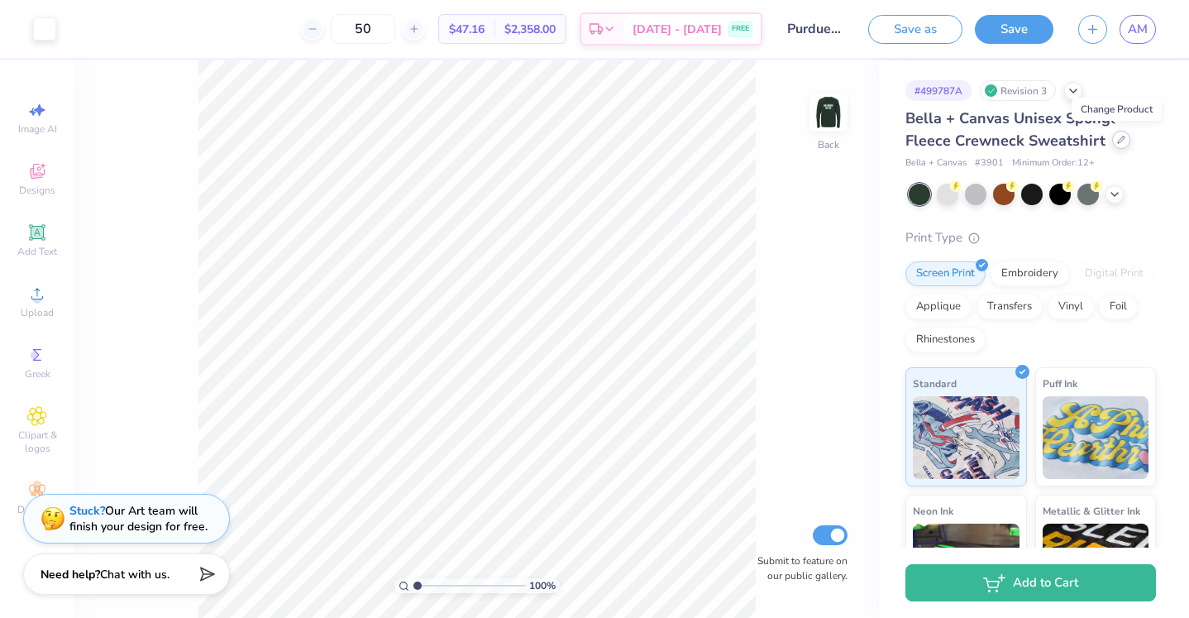
click at [1117, 142] on icon at bounding box center [1121, 140] width 8 height 8
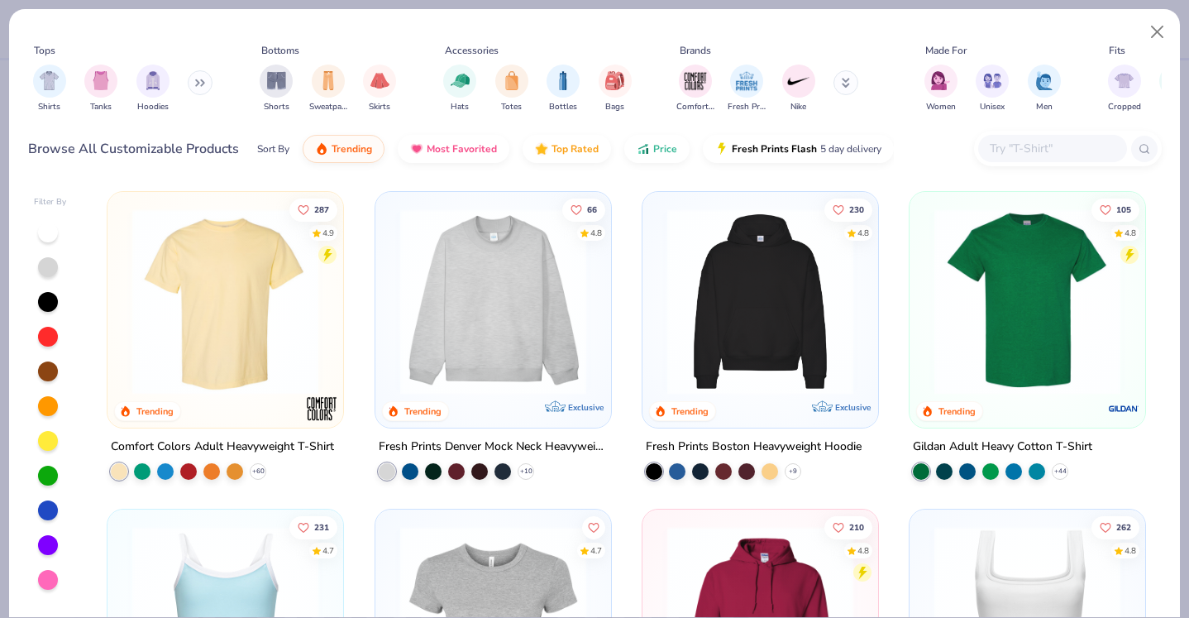
click at [198, 80] on button at bounding box center [200, 82] width 25 height 25
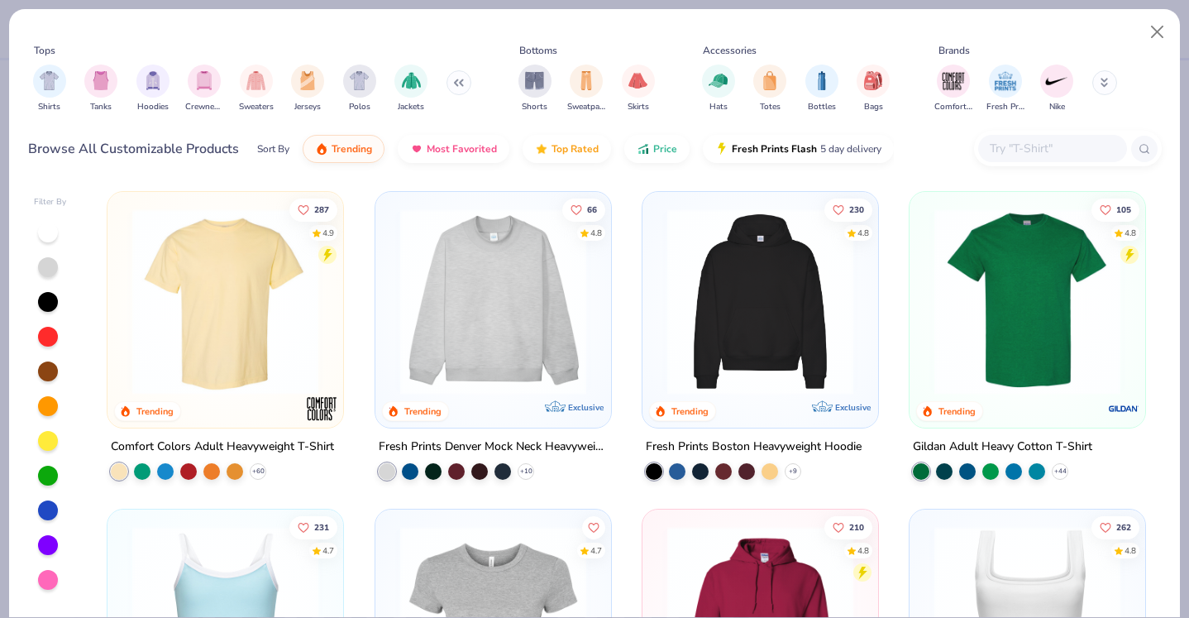
click at [198, 80] on img "filter for Crewnecks" at bounding box center [204, 80] width 18 height 19
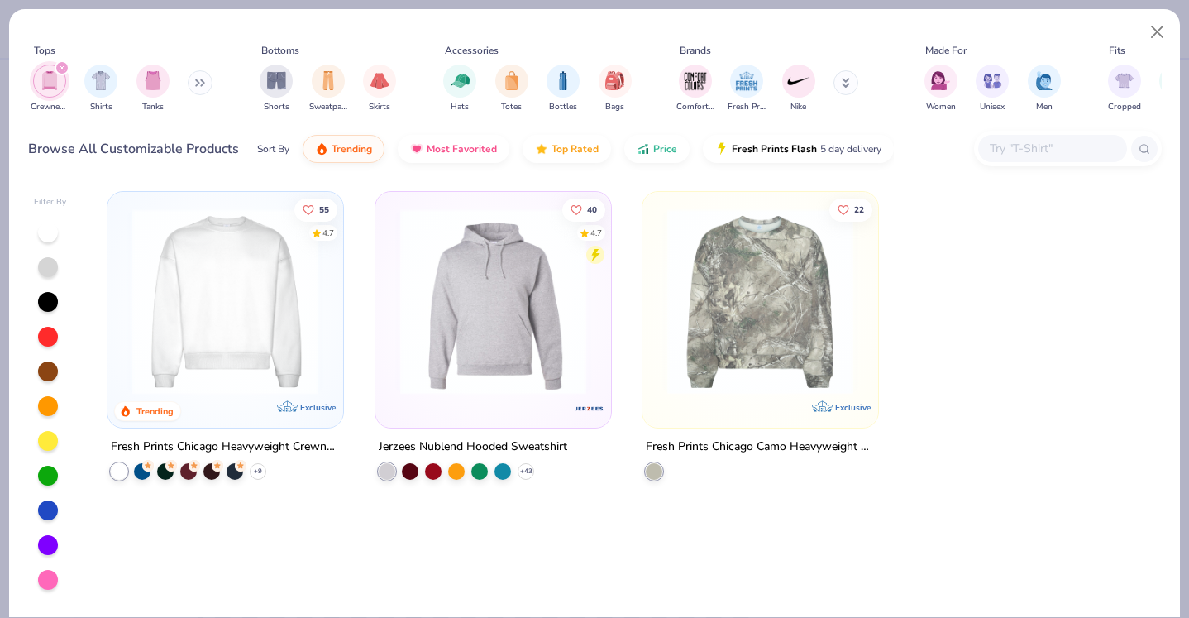
click at [64, 65] on icon "filter for Crewnecks" at bounding box center [62, 68] width 7 height 7
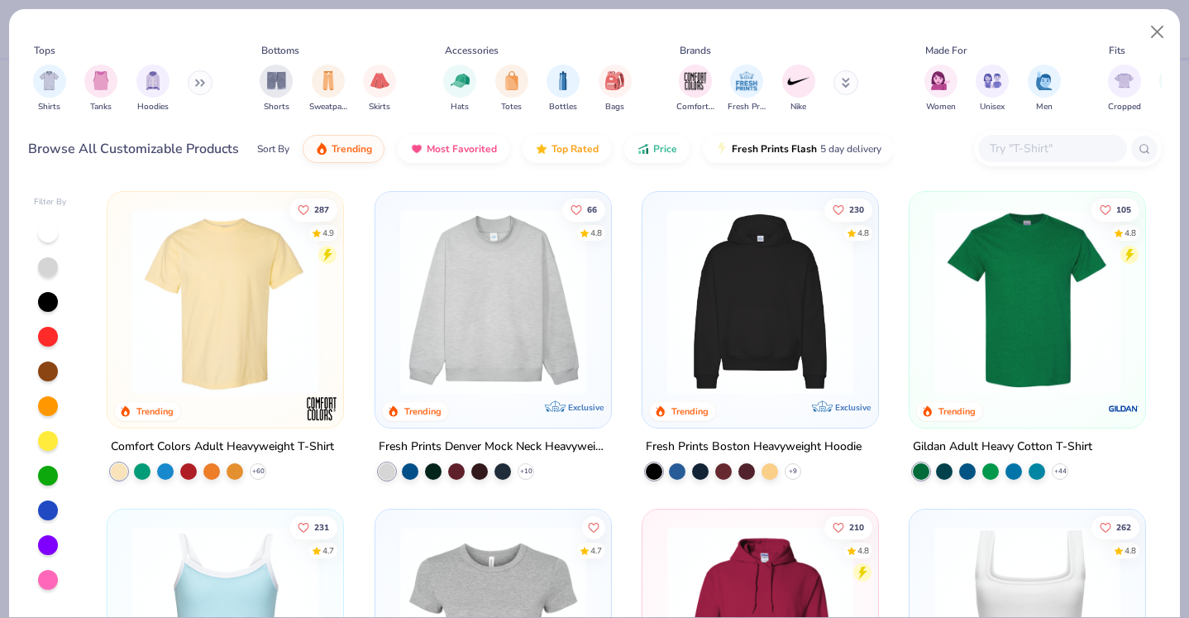
click at [1035, 147] on input "text" at bounding box center [1051, 148] width 127 height 19
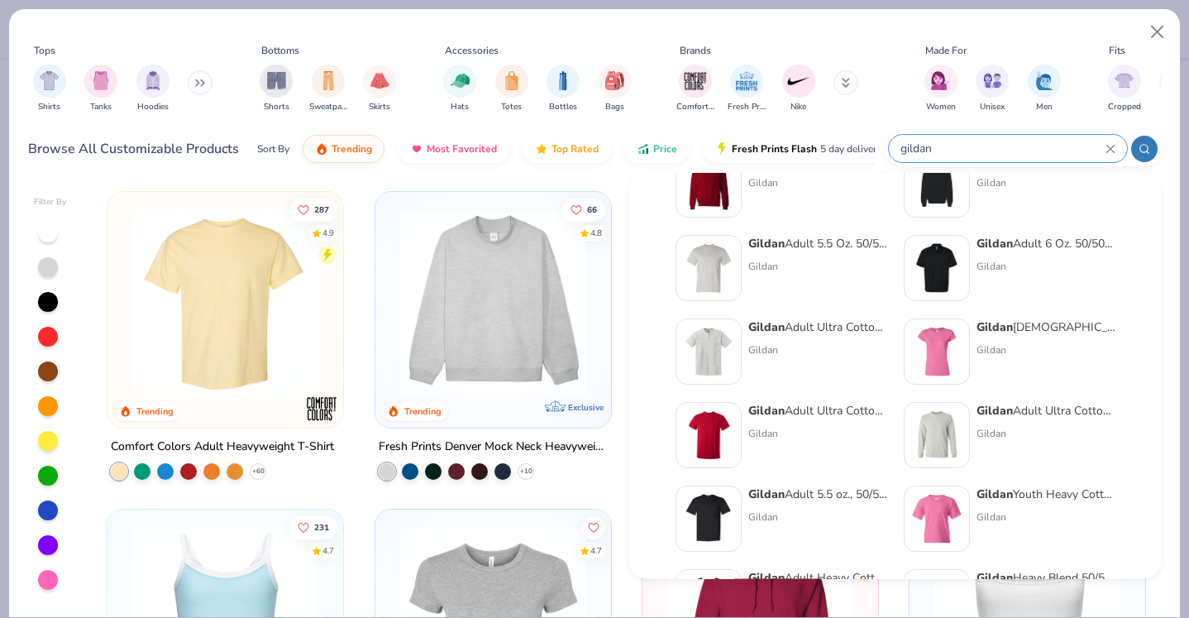
scroll to position [221, 0]
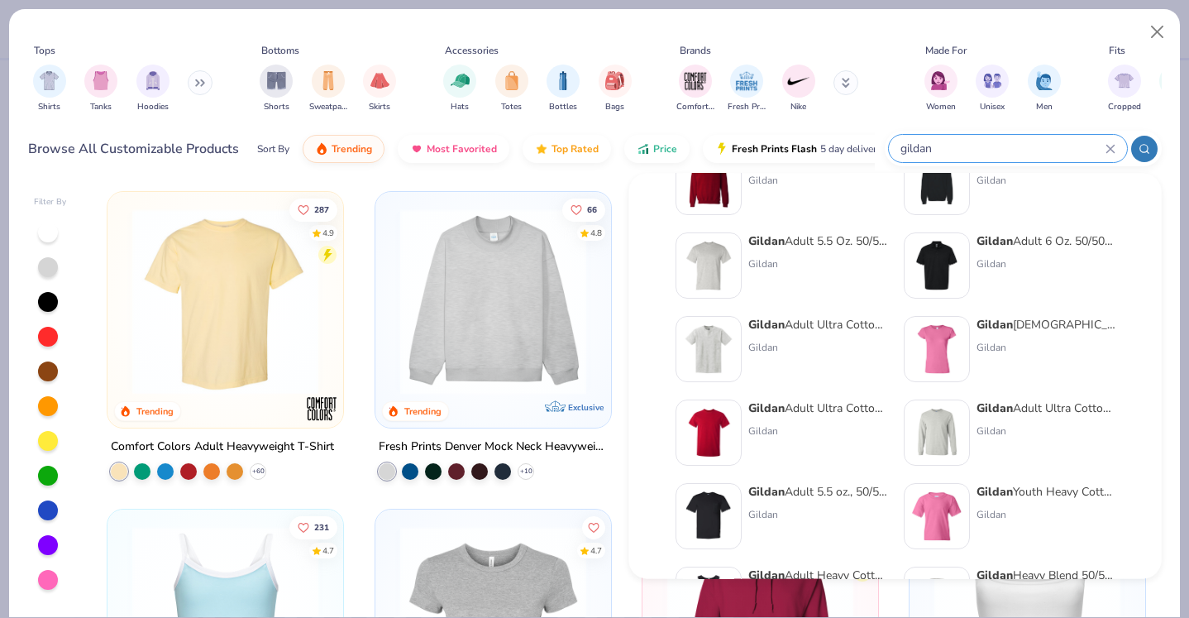
type input "gildan"
click at [939, 428] on img at bounding box center [936, 433] width 51 height 51
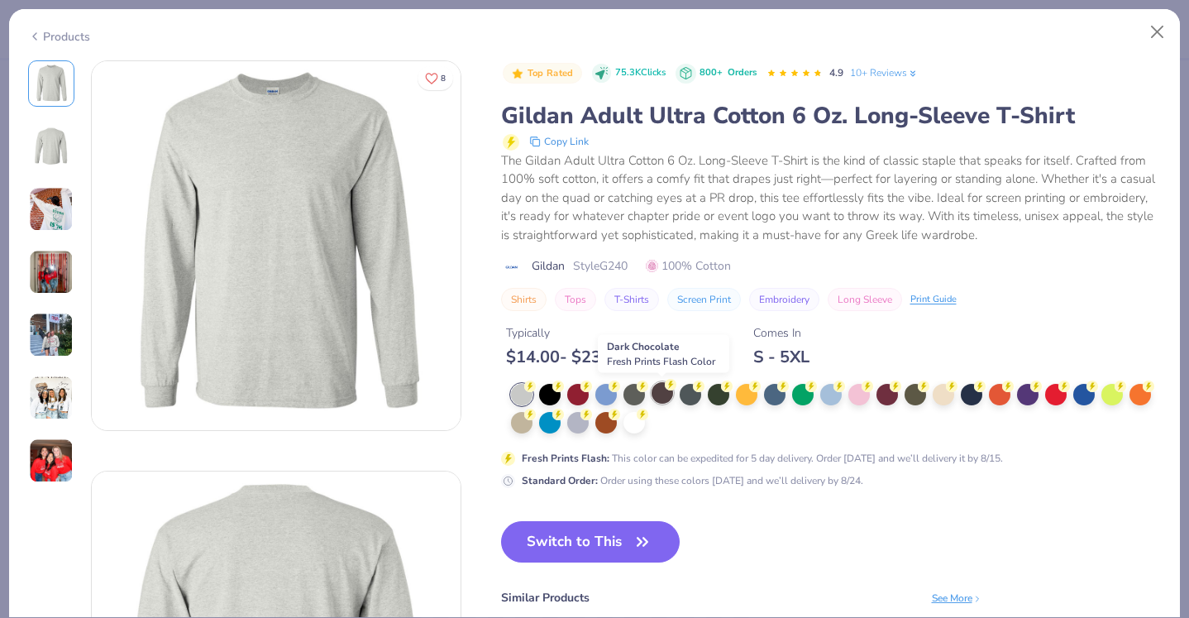
click at [660, 396] on div at bounding box center [663, 393] width 22 height 22
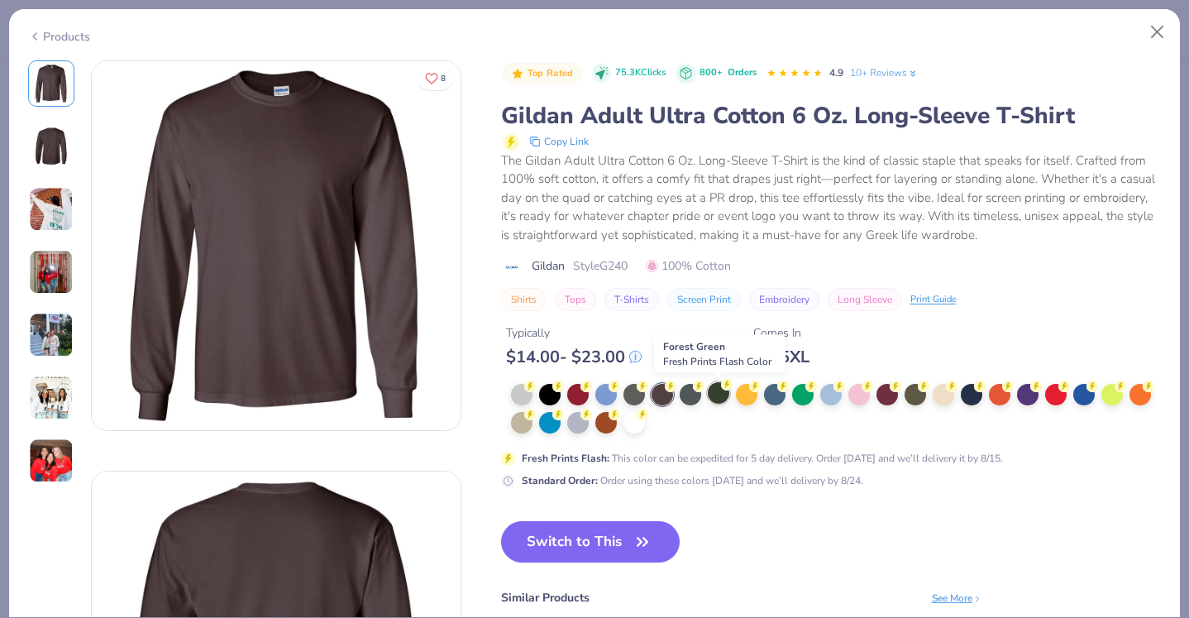
click at [717, 397] on div at bounding box center [719, 393] width 22 height 22
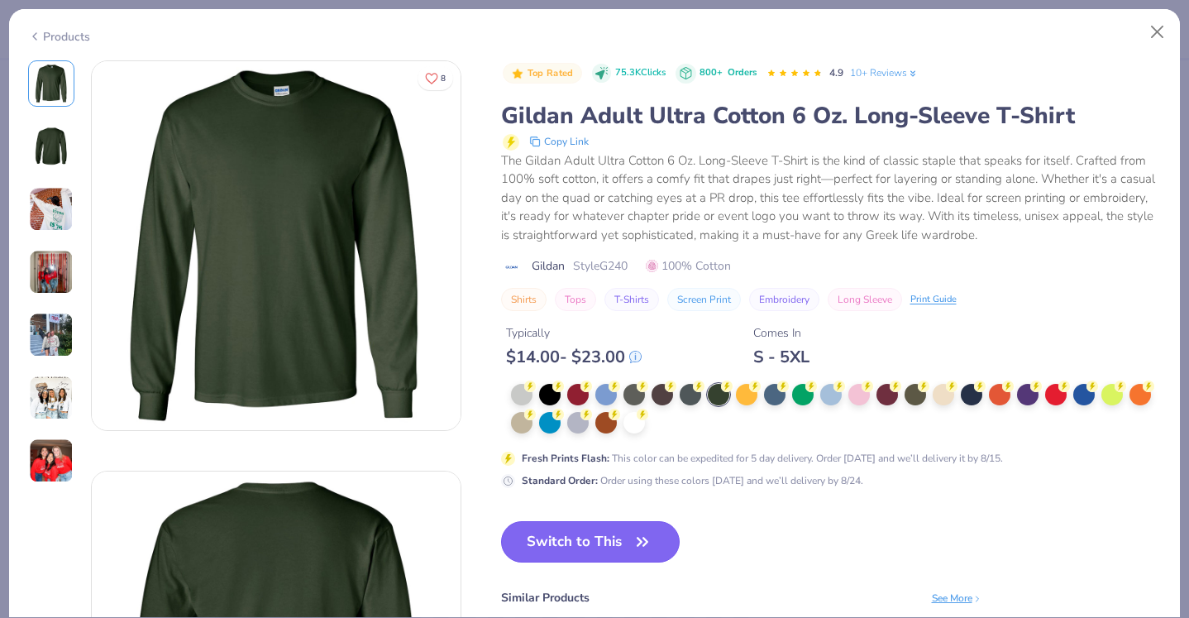
click at [637, 541] on icon "button" at bounding box center [642, 541] width 23 height 23
click at [1160, 22] on button "Close" at bounding box center [1157, 32] width 31 height 31
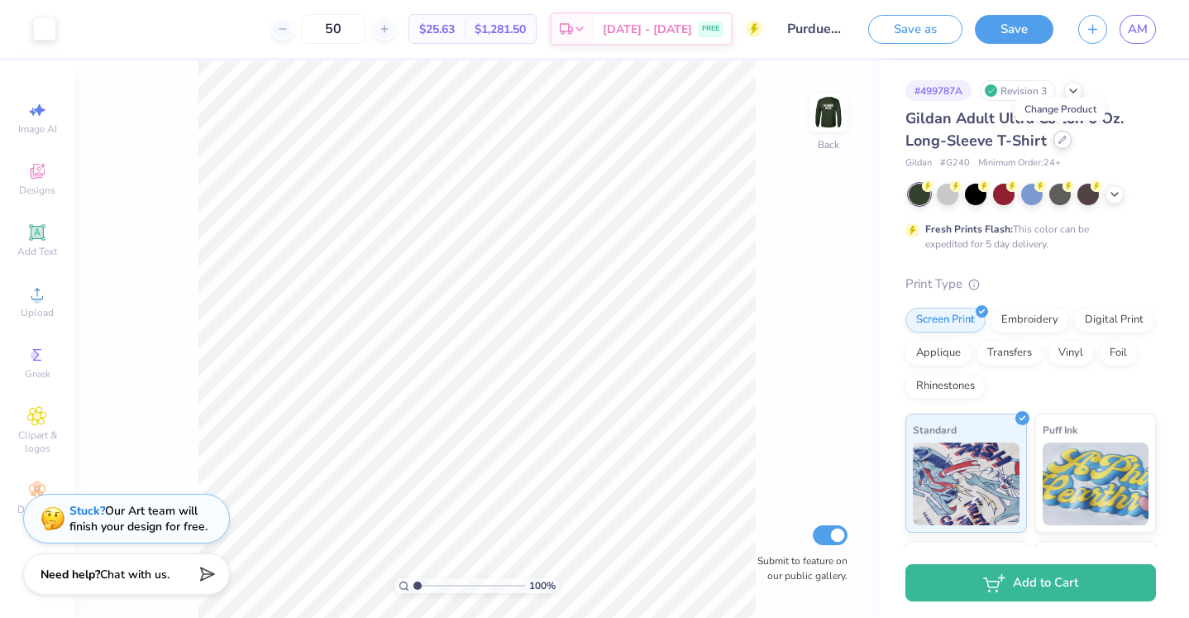
click at [1059, 140] on icon at bounding box center [1063, 140] width 8 height 8
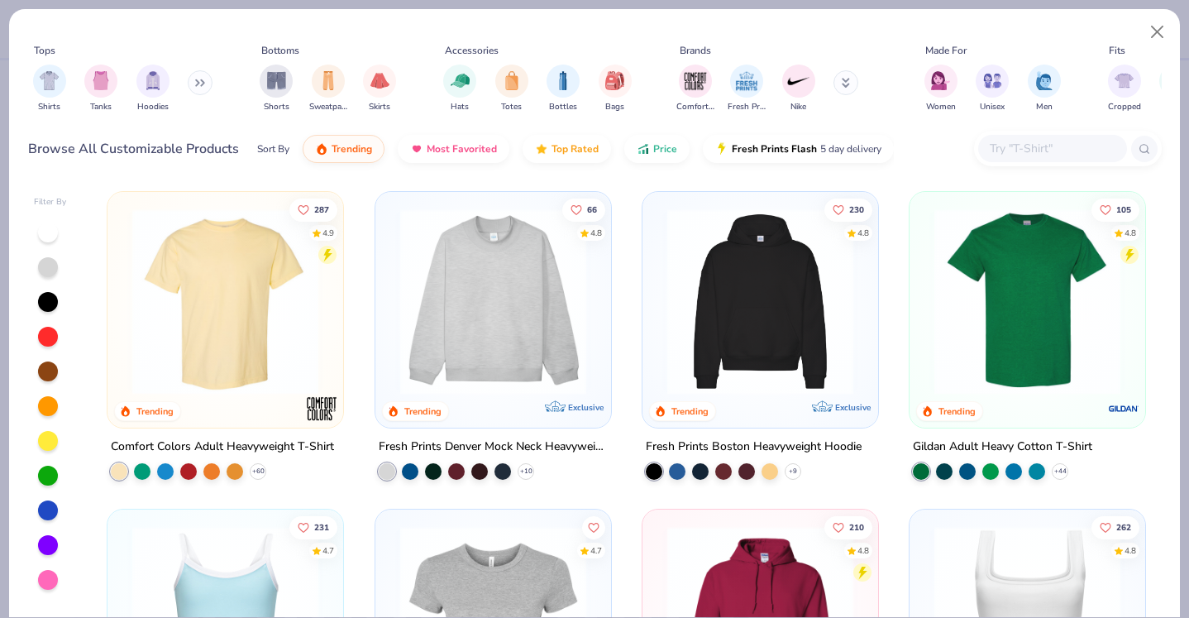
click at [1040, 146] on input "text" at bounding box center [1051, 148] width 127 height 19
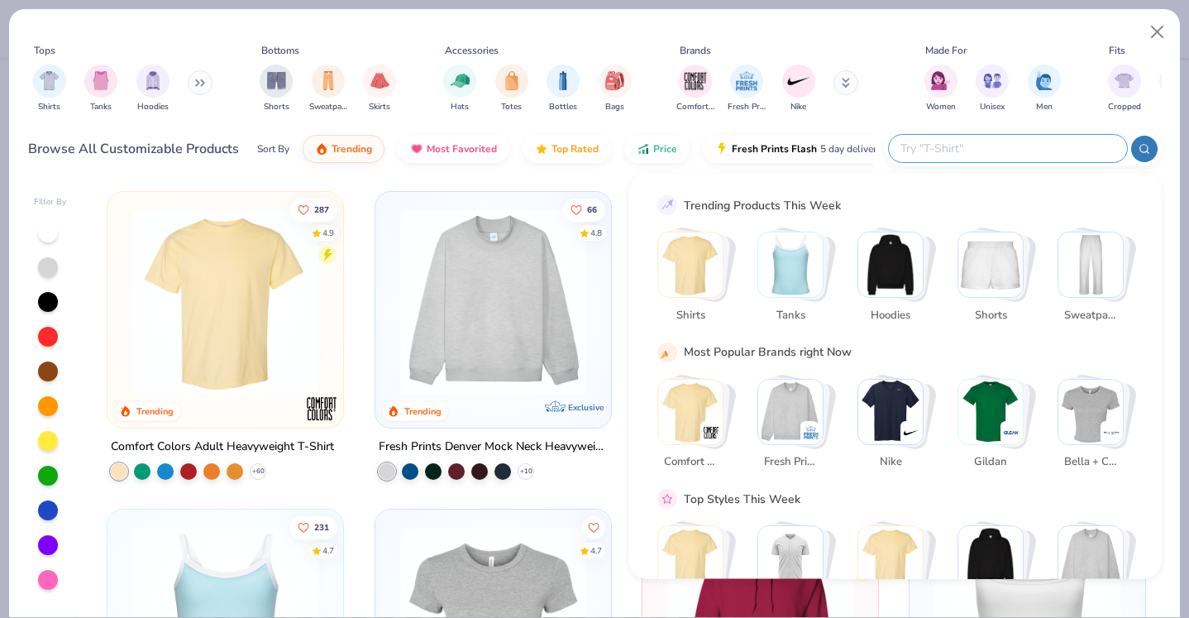
scroll to position [57, 0]
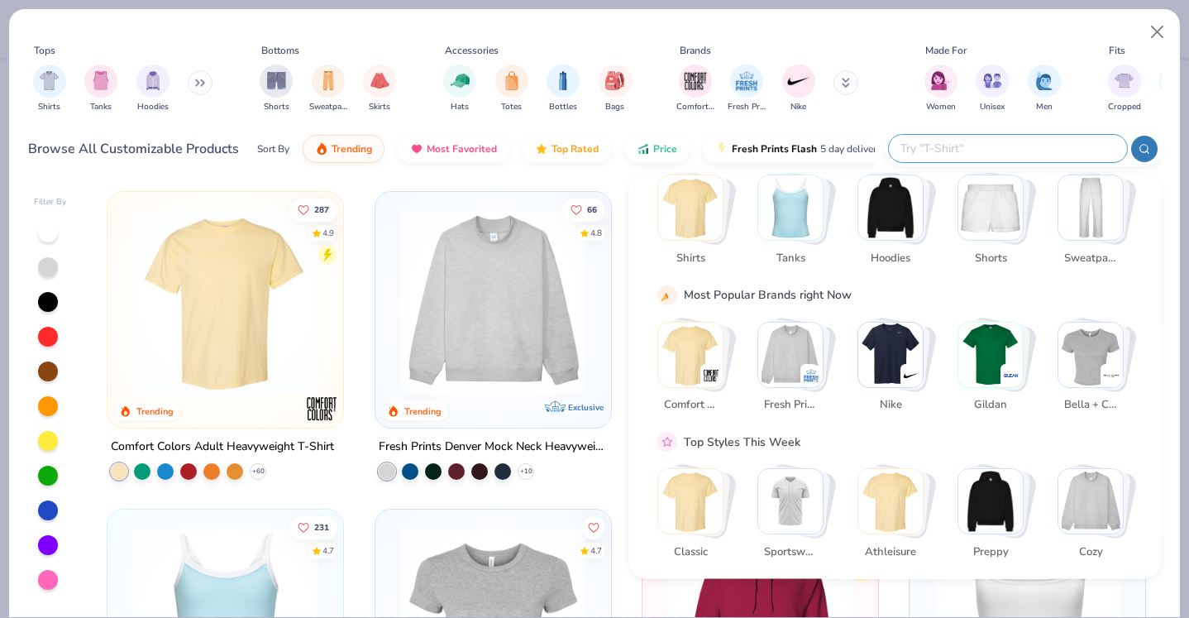
click at [1004, 337] on img "Stack Card Button Gildan" at bounding box center [990, 354] width 65 height 65
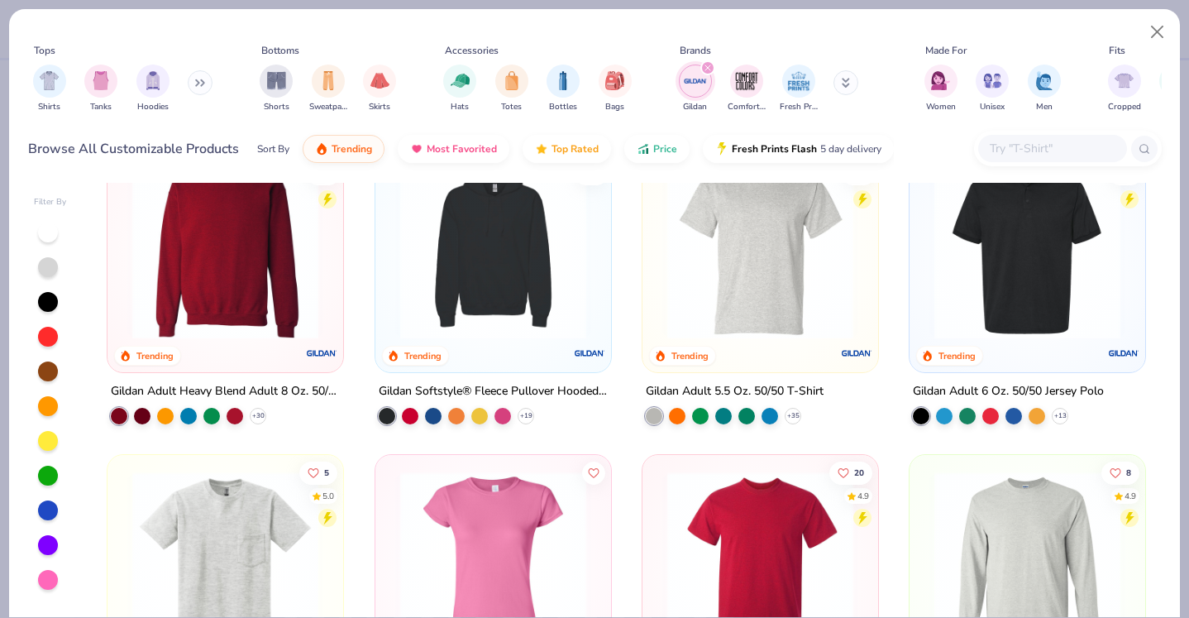
scroll to position [352, 0]
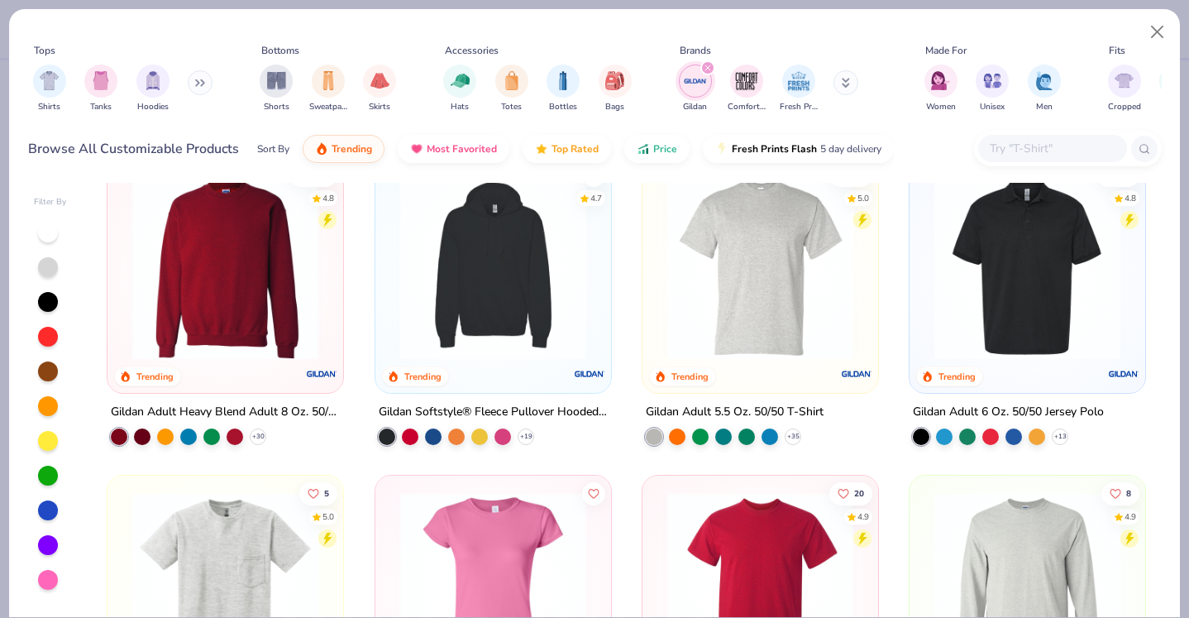
click at [266, 335] on img at bounding box center [225, 267] width 203 height 186
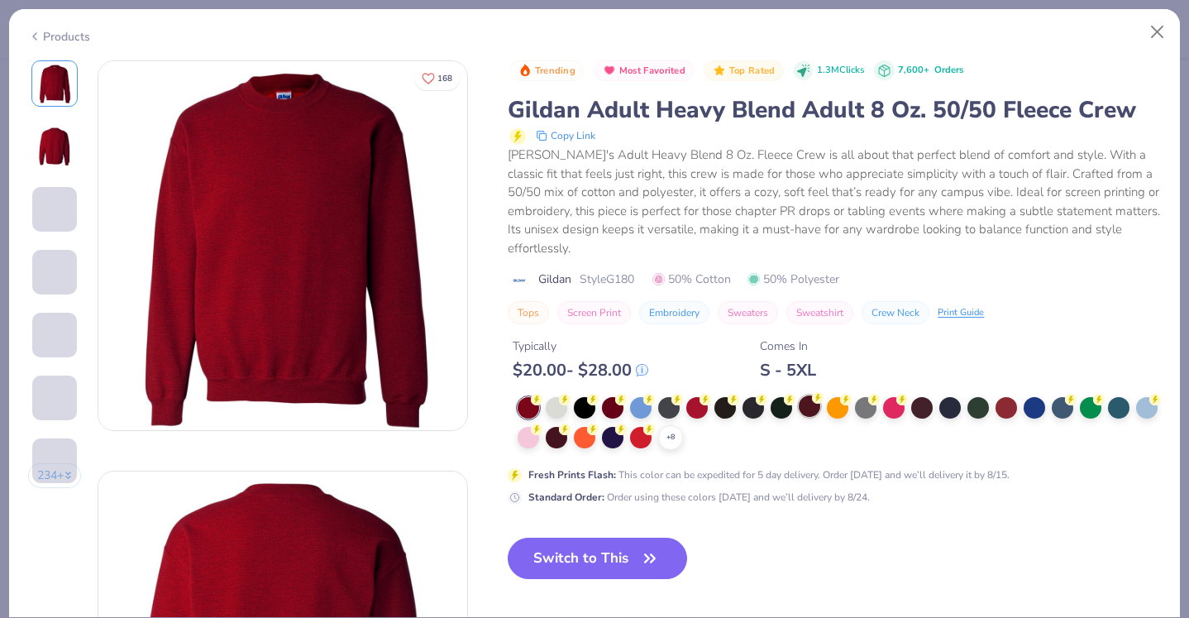
click at [890, 447] on div "+ 8 Fresh Prints Flash : This color can be expedited for 5 day delivery. Order …" at bounding box center [834, 451] width 653 height 108
click at [811, 395] on div at bounding box center [810, 406] width 22 height 22
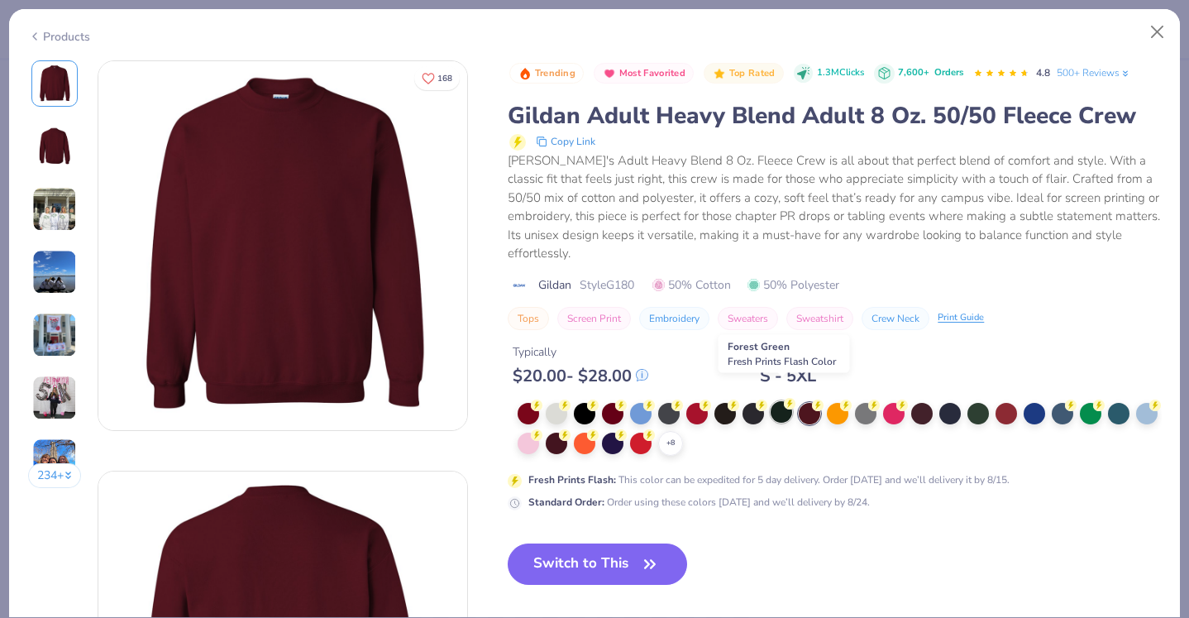
click at [786, 401] on div at bounding box center [782, 412] width 22 height 22
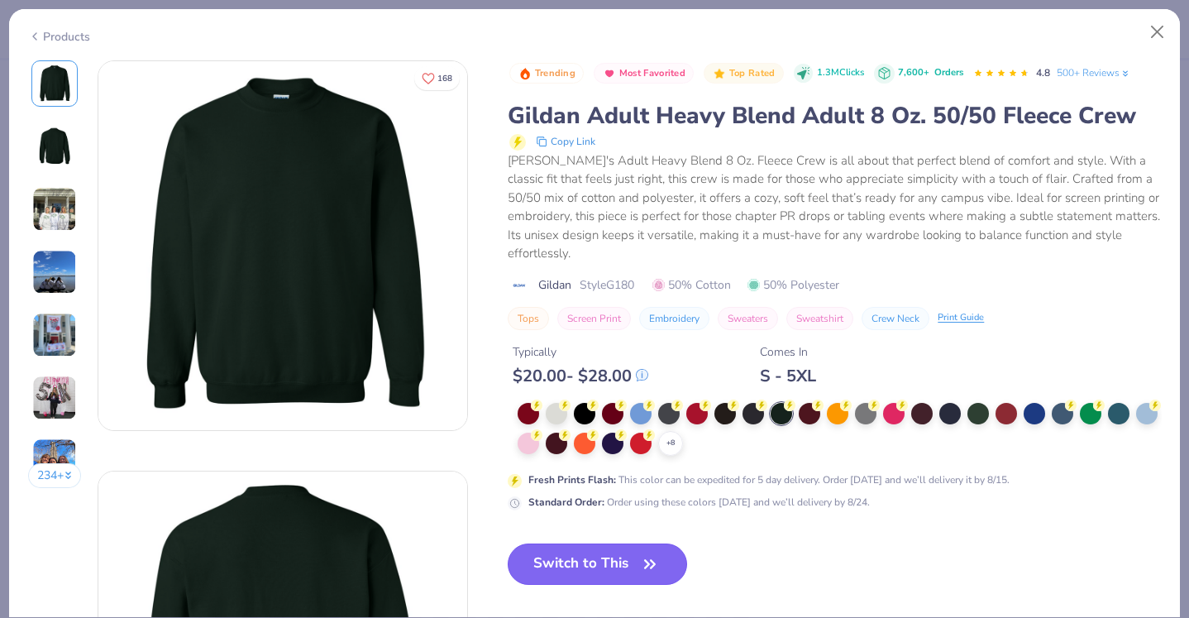
click at [555, 548] on button "Switch to This" at bounding box center [597, 563] width 179 height 41
click at [662, 552] on icon "button" at bounding box center [649, 563] width 23 height 23
click at [622, 552] on button "Switch to This" at bounding box center [597, 563] width 179 height 41
click at [648, 552] on icon "button" at bounding box center [649, 563] width 23 height 23
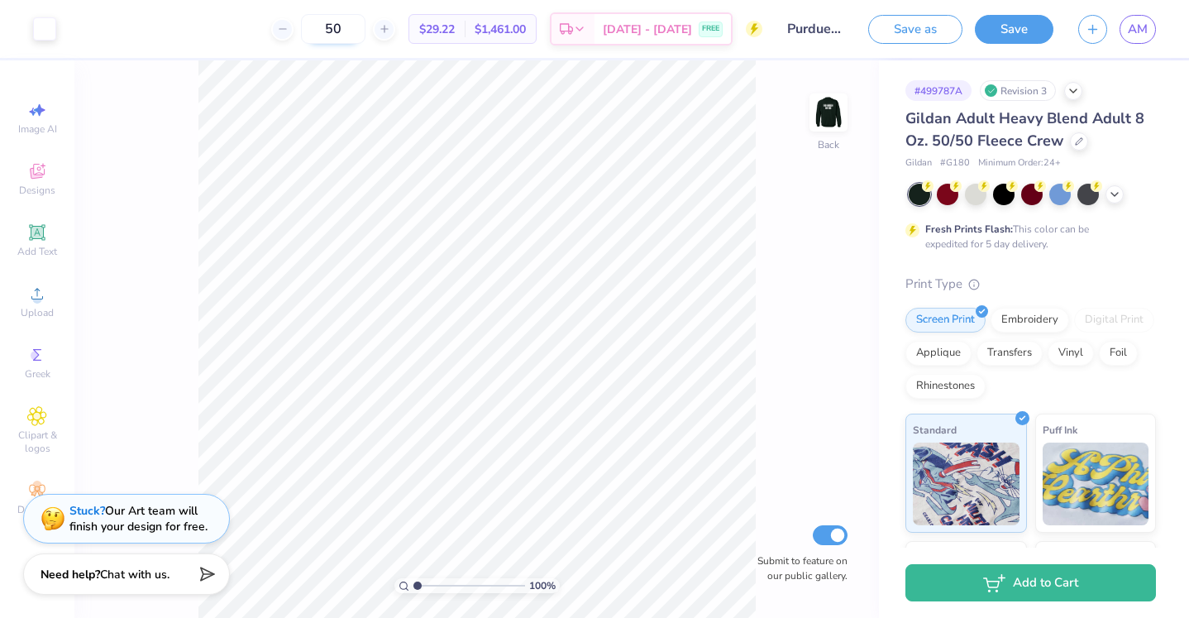
drag, startPoint x: 357, startPoint y: 31, endPoint x: 335, endPoint y: 31, distance: 22.3
click at [335, 31] on input "50" at bounding box center [333, 29] width 65 height 30
click at [298, 34] on icon at bounding box center [292, 29] width 12 height 12
click at [298, 33] on icon at bounding box center [292, 29] width 12 height 12
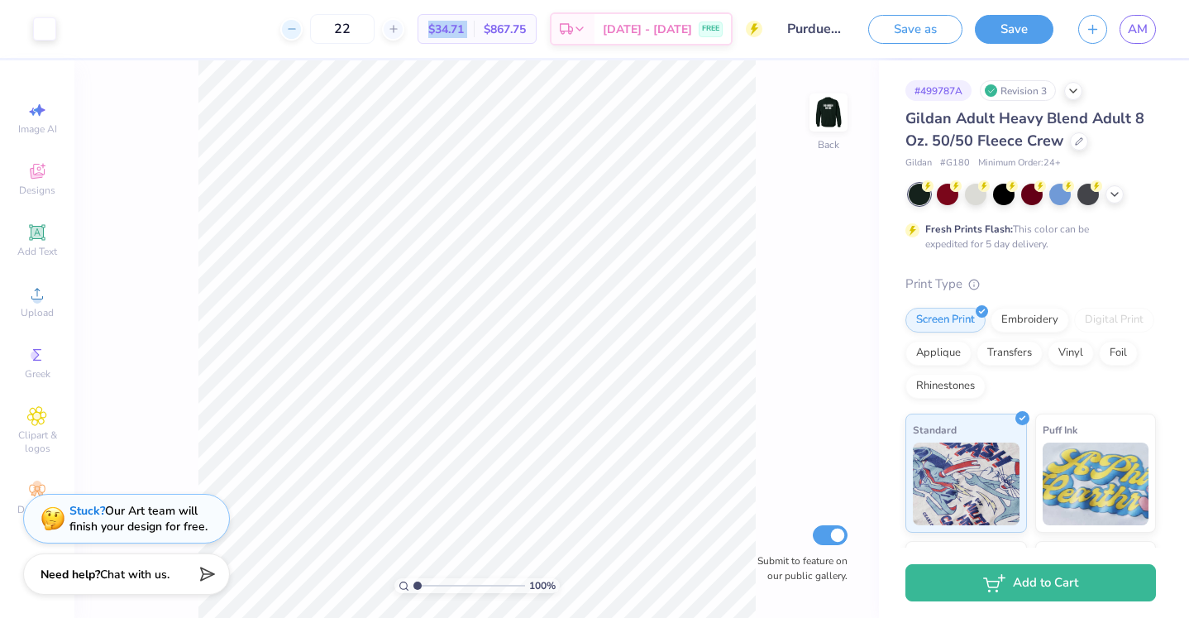
click at [298, 33] on icon at bounding box center [292, 29] width 12 height 12
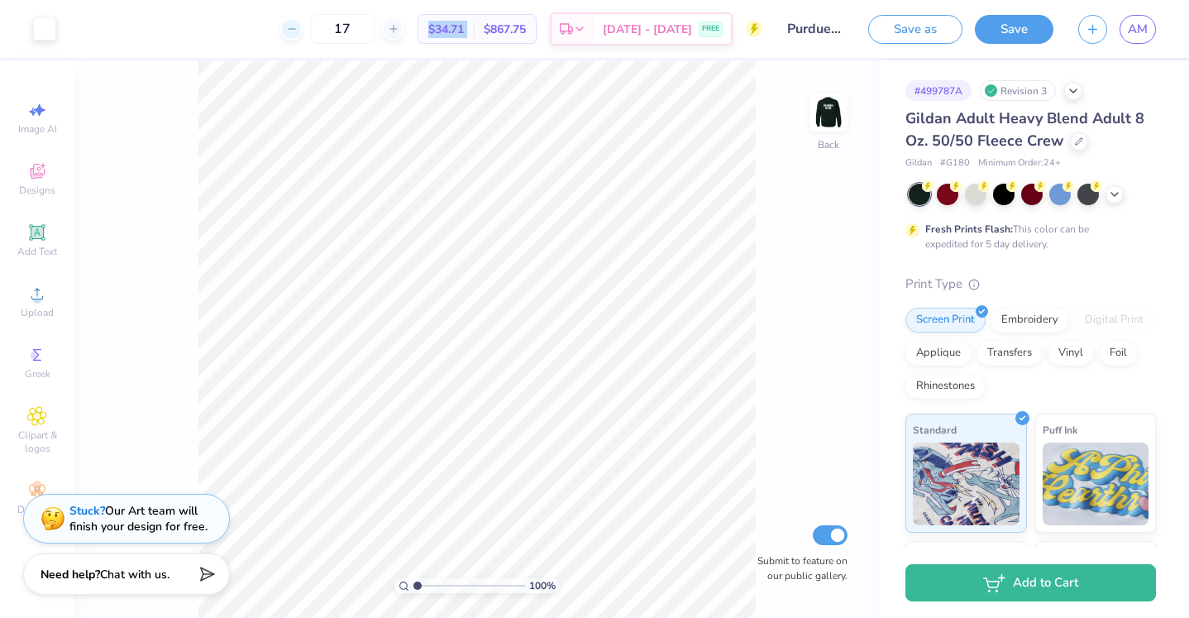
click at [298, 33] on icon at bounding box center [292, 29] width 12 height 12
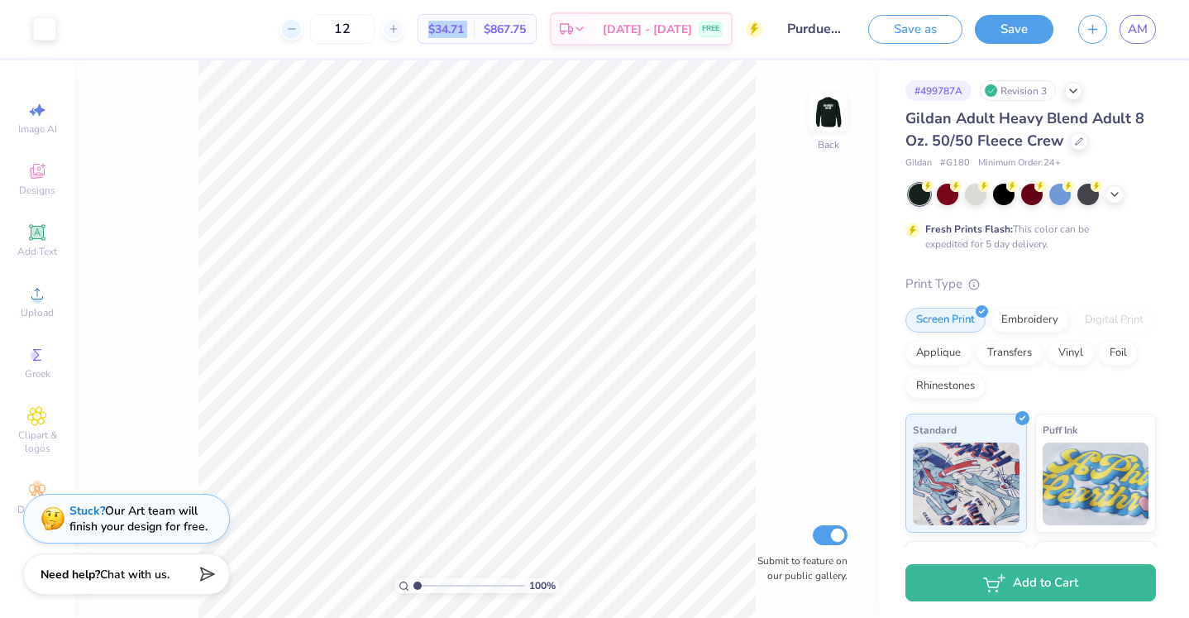
click at [309, 33] on div "12" at bounding box center [342, 29] width 124 height 30
click at [375, 30] on input "12" at bounding box center [342, 29] width 65 height 30
drag, startPoint x: 375, startPoint y: 29, endPoint x: 341, endPoint y: 29, distance: 33.9
click at [341, 29] on input "12" at bounding box center [342, 29] width 65 height 30
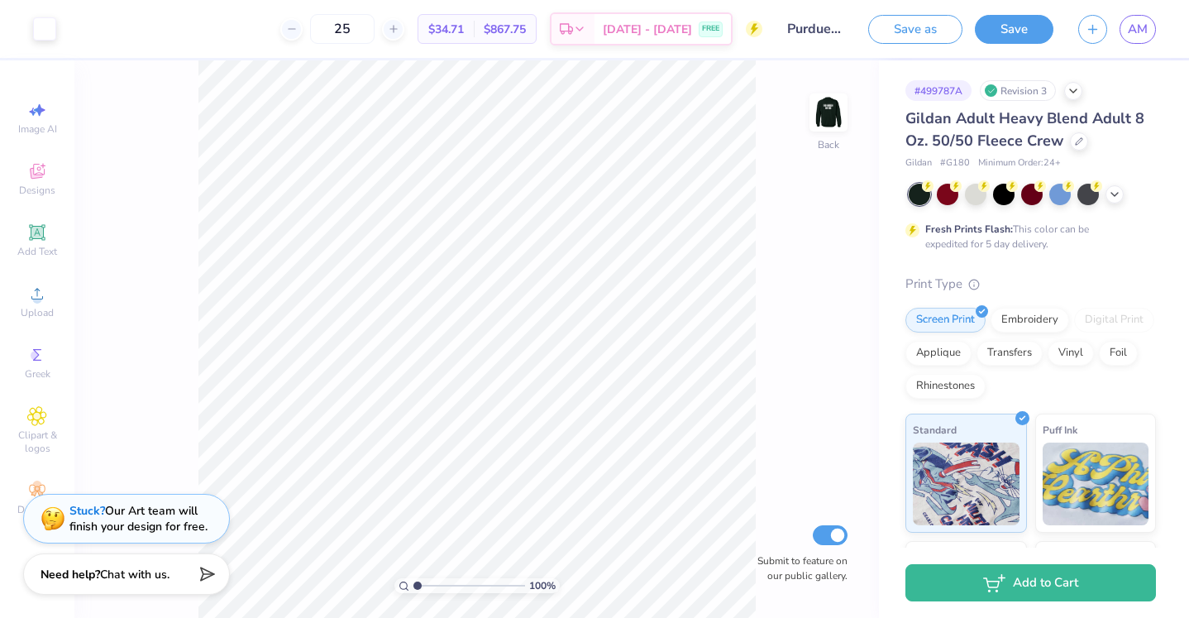
type input "25"
click at [210, 46] on div "25 $34.71 Per Item $867.75 Total Est. Delivery [DATE] - [DATE] FREE" at bounding box center [416, 29] width 694 height 58
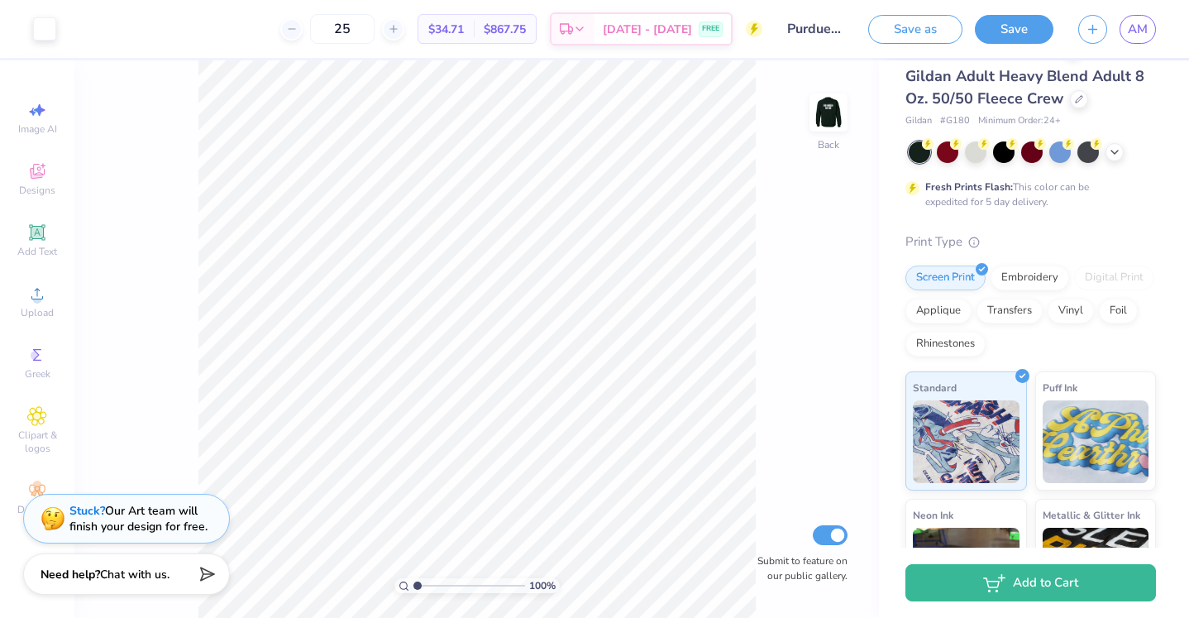
scroll to position [0, 0]
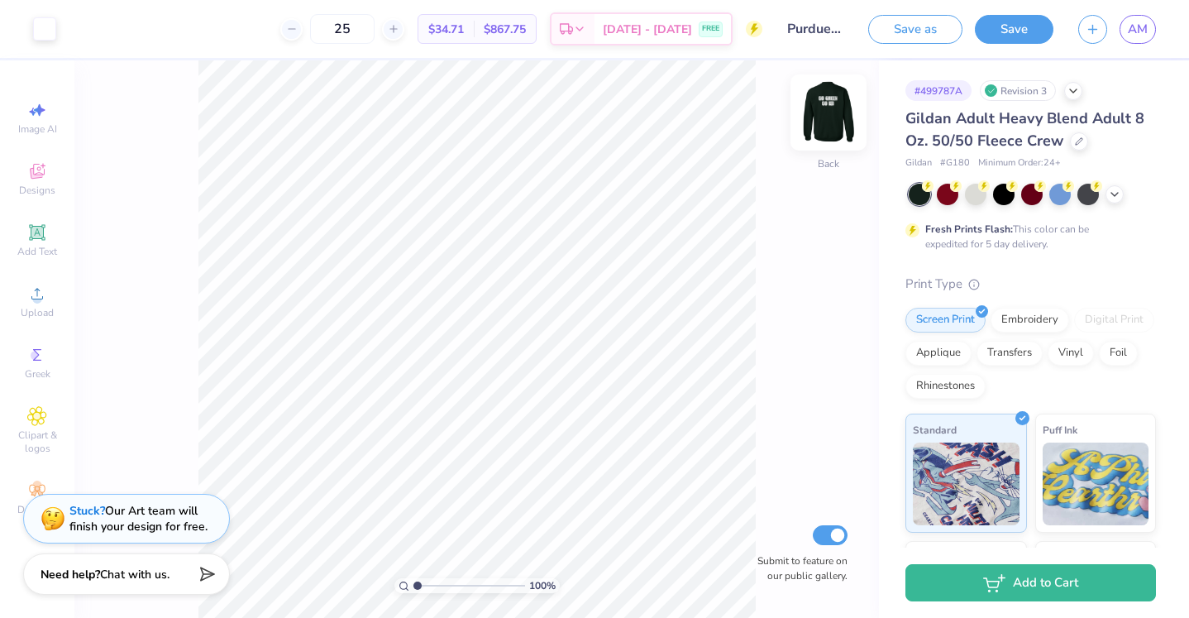
click at [824, 111] on img at bounding box center [829, 112] width 66 height 66
click at [824, 111] on img at bounding box center [828, 112] width 33 height 33
click at [824, 112] on img at bounding box center [829, 112] width 66 height 66
click at [825, 102] on img at bounding box center [829, 112] width 66 height 66
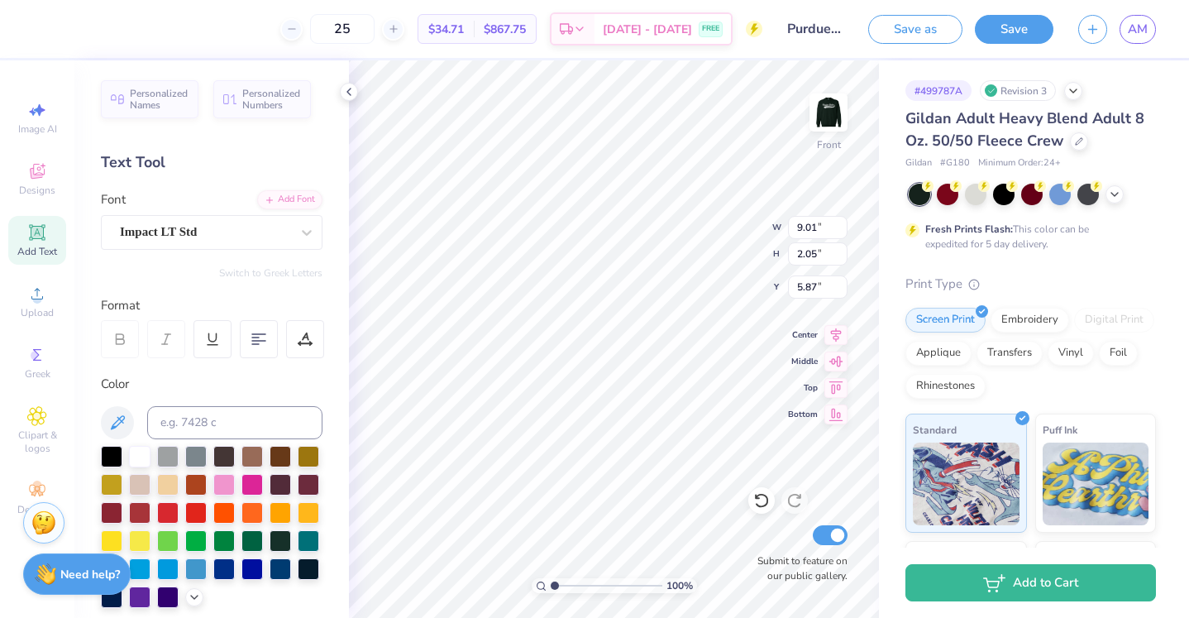
type textarea "GO KD"
type input "8.39"
type textarea "G"
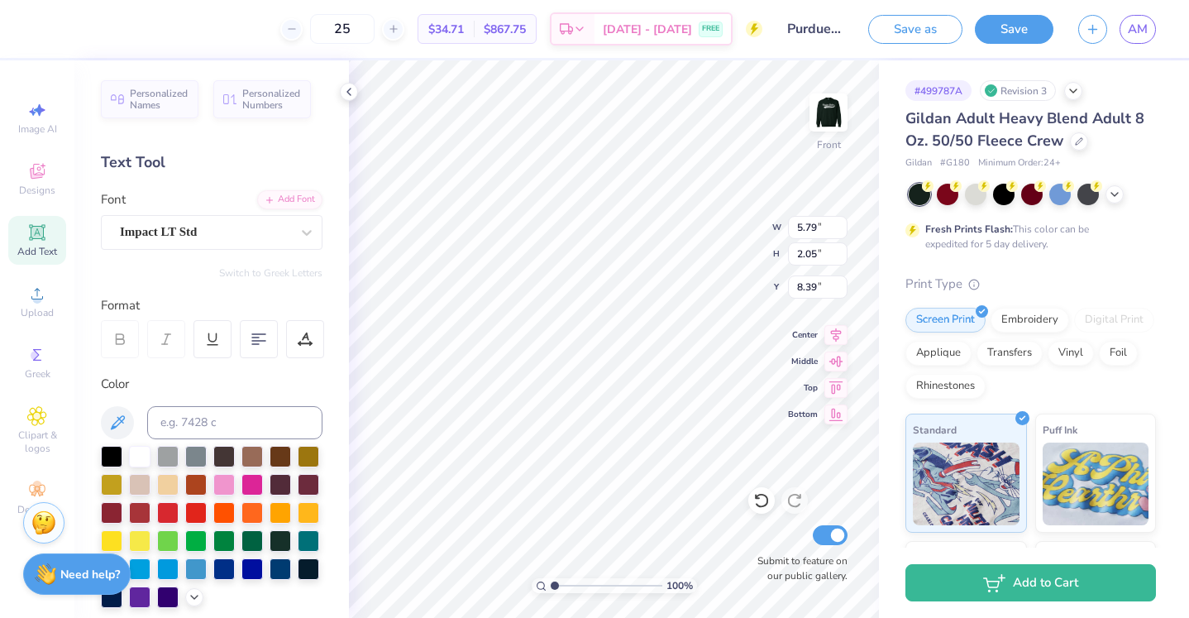
type textarea "EARLY"
type input "8.34"
type input "6.52"
type input "5.67"
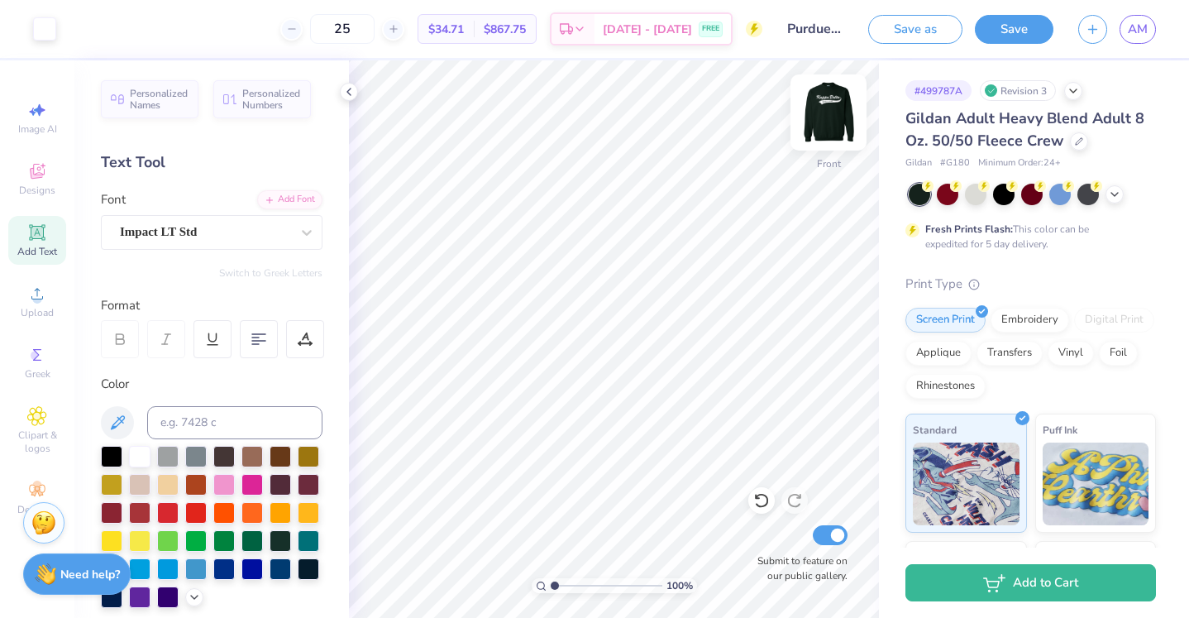
click at [834, 114] on img at bounding box center [829, 112] width 66 height 66
click at [1017, 22] on button "Save" at bounding box center [1014, 26] width 79 height 29
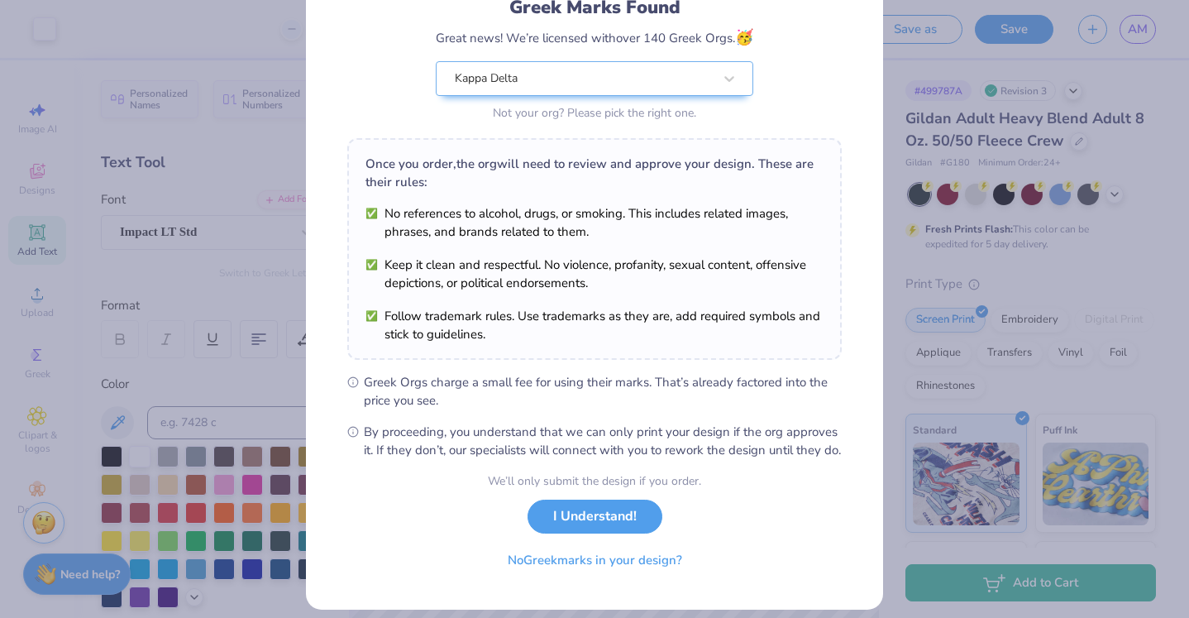
scroll to position [144, 0]
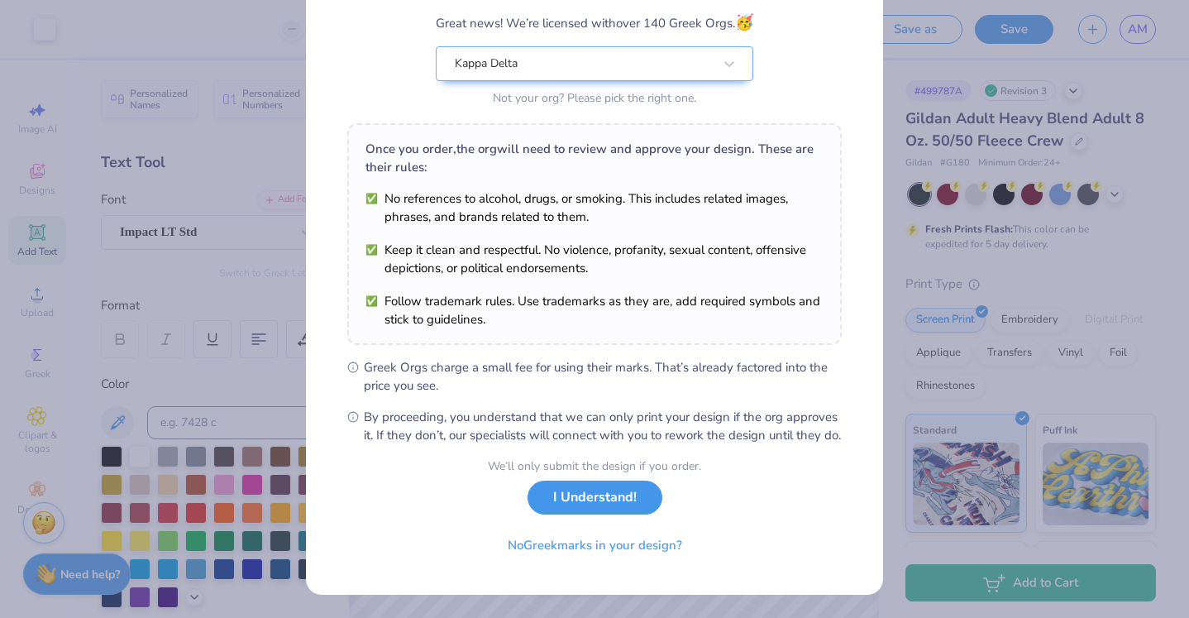
click at [650, 510] on button "I Understand!" at bounding box center [595, 497] width 135 height 34
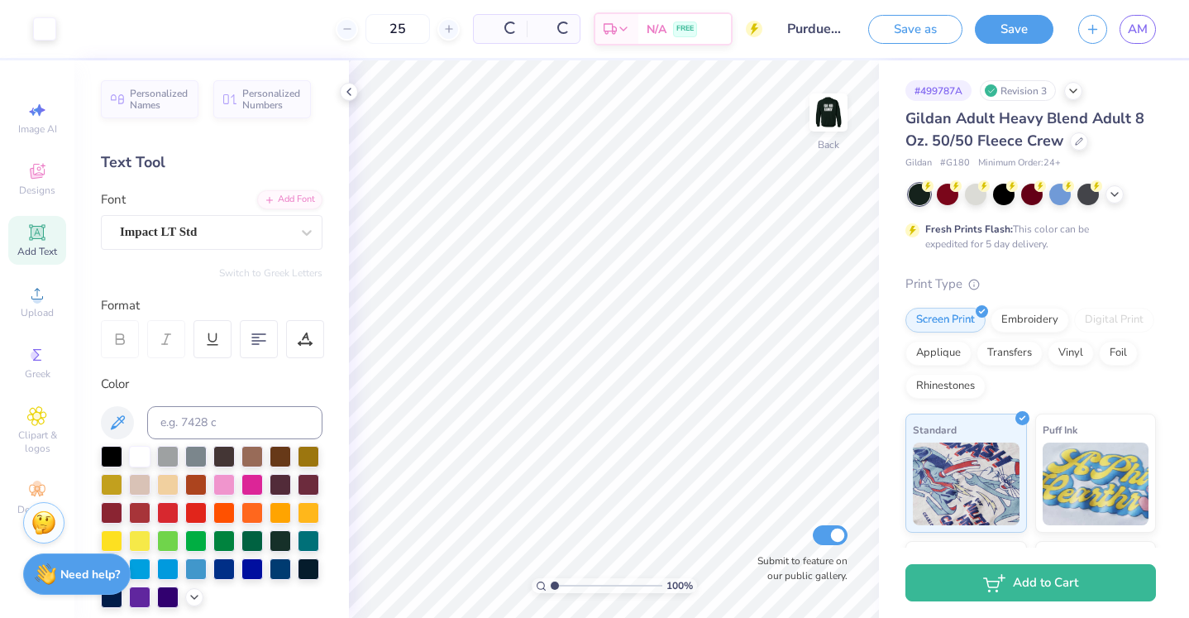
scroll to position [0, 0]
click at [353, 93] on icon at bounding box center [348, 91] width 13 height 13
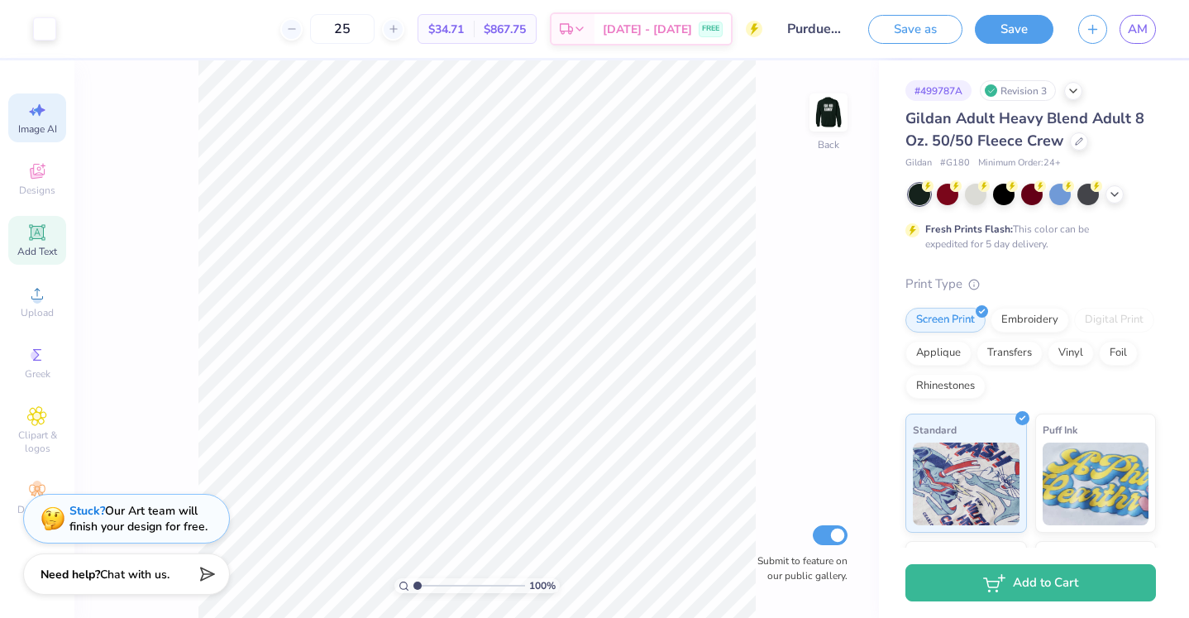
click at [31, 132] on span "Image AI" at bounding box center [37, 128] width 39 height 13
select select "4"
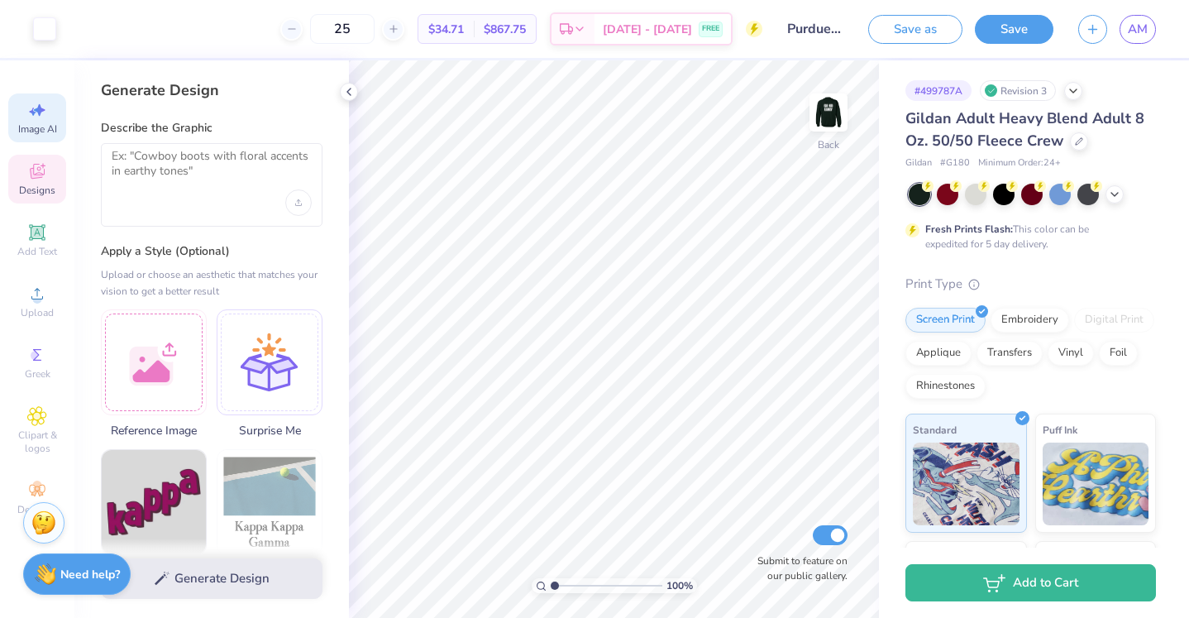
click at [36, 182] on div "Designs" at bounding box center [37, 179] width 58 height 49
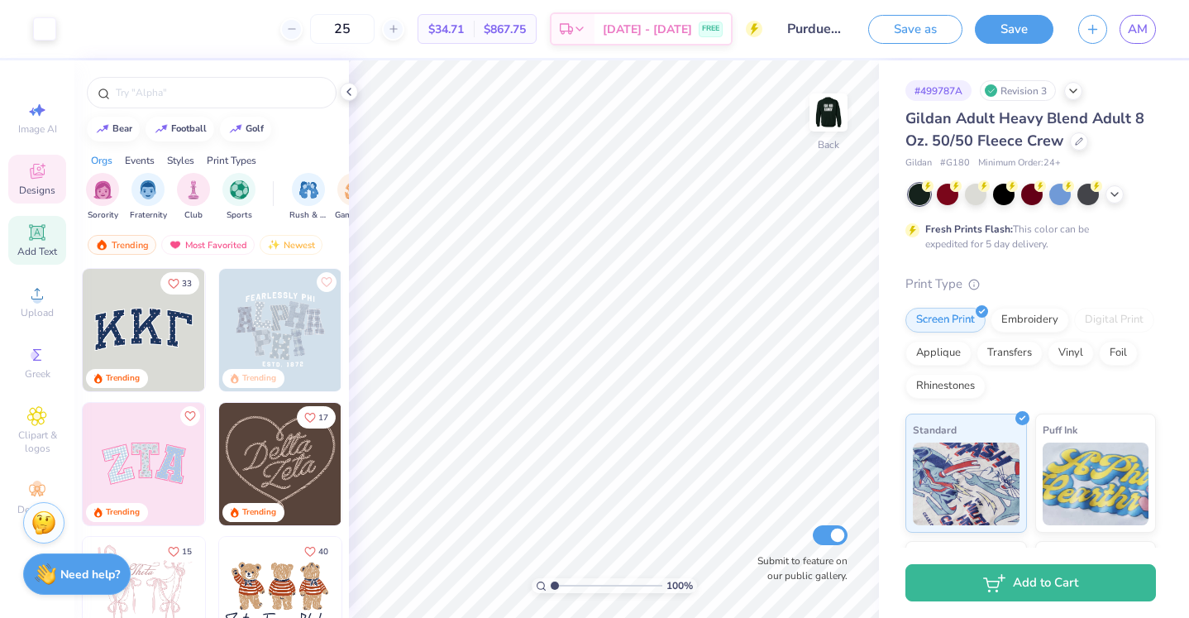
click at [36, 241] on icon at bounding box center [37, 232] width 20 height 20
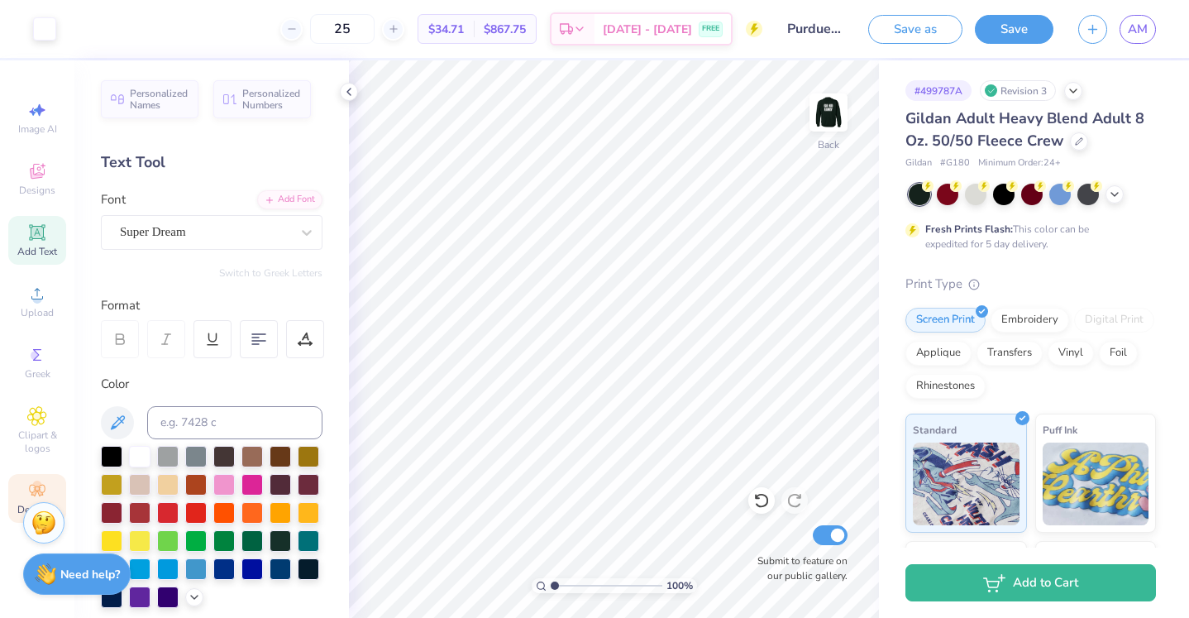
click at [27, 485] on icon at bounding box center [37, 490] width 20 height 20
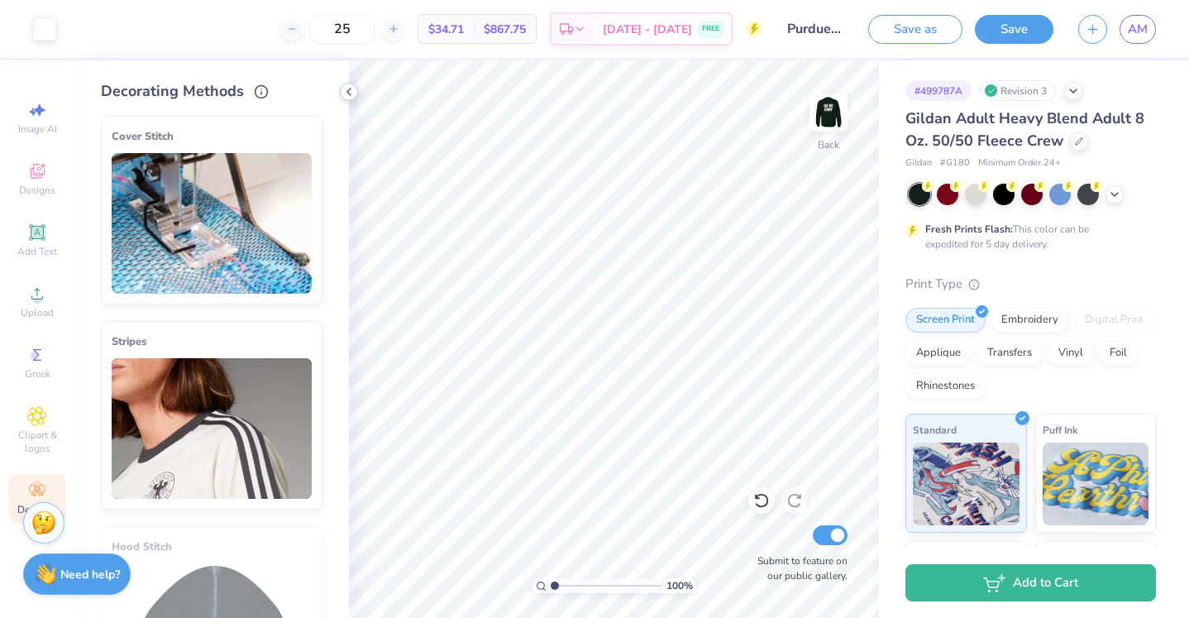
click at [349, 92] on icon at bounding box center [348, 91] width 13 height 13
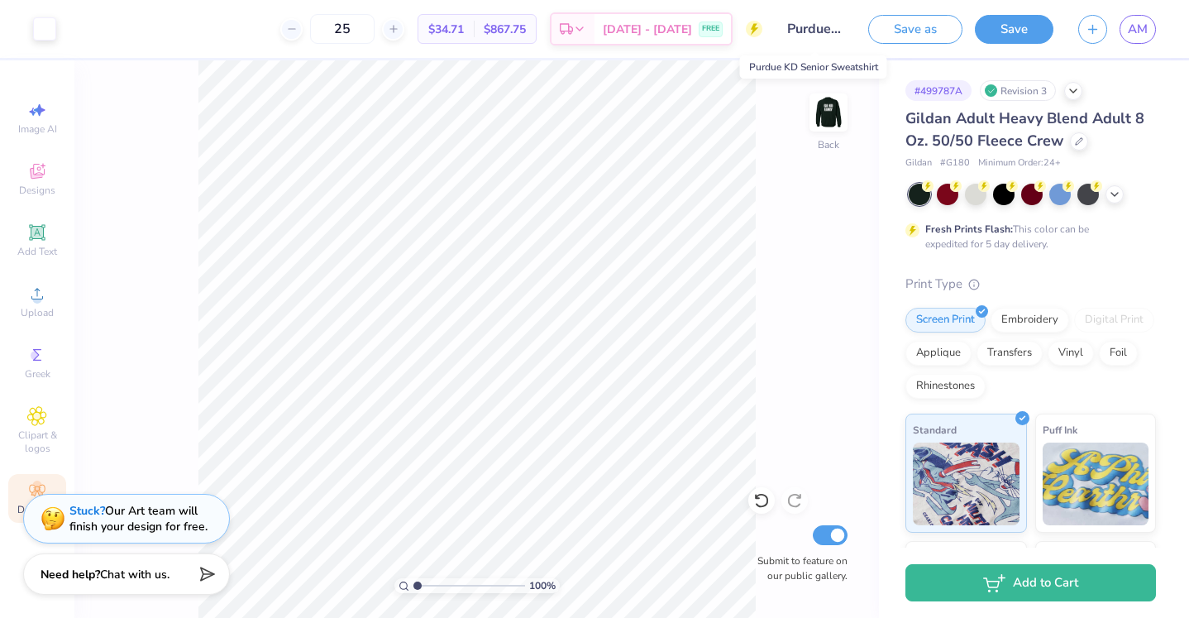
click at [810, 26] on input "Purdue KD Senior Sweatshirt" at bounding box center [815, 28] width 81 height 33
click at [1148, 27] on link "AM" at bounding box center [1138, 29] width 36 height 29
click at [298, 28] on icon at bounding box center [292, 29] width 12 height 12
click at [396, 29] on line at bounding box center [393, 29] width 7 height 0
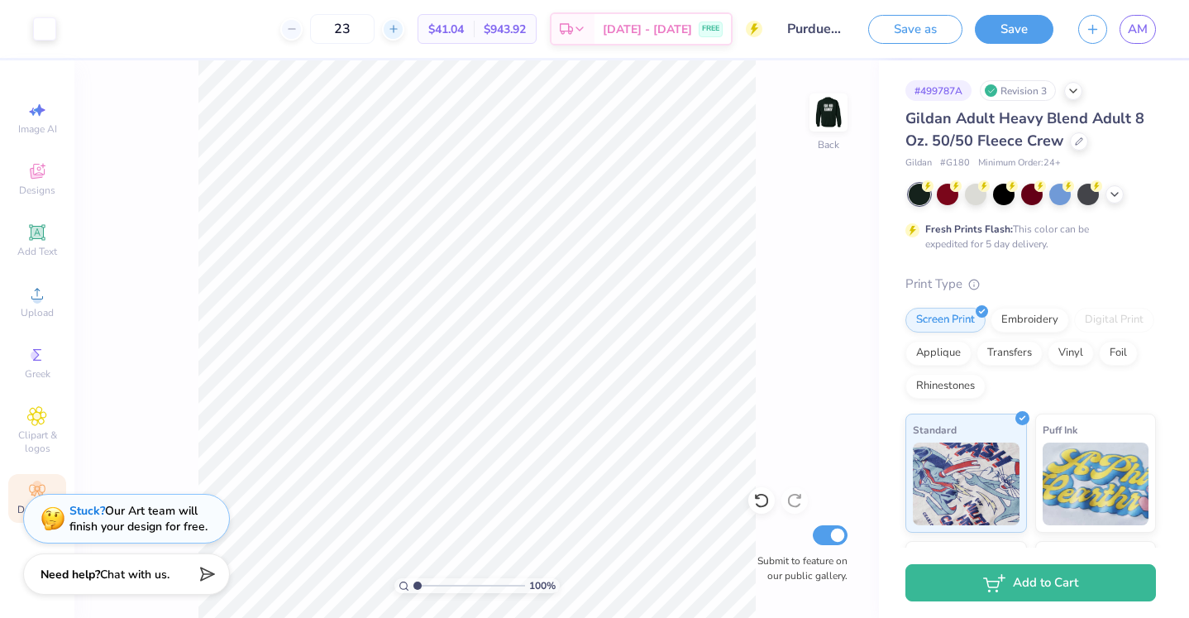
type input "24"
click at [823, 114] on img at bounding box center [829, 112] width 66 height 66
click at [823, 114] on img at bounding box center [828, 112] width 33 height 33
click at [753, 28] on icon at bounding box center [754, 30] width 7 height 12
click at [835, 127] on img at bounding box center [829, 112] width 66 height 66
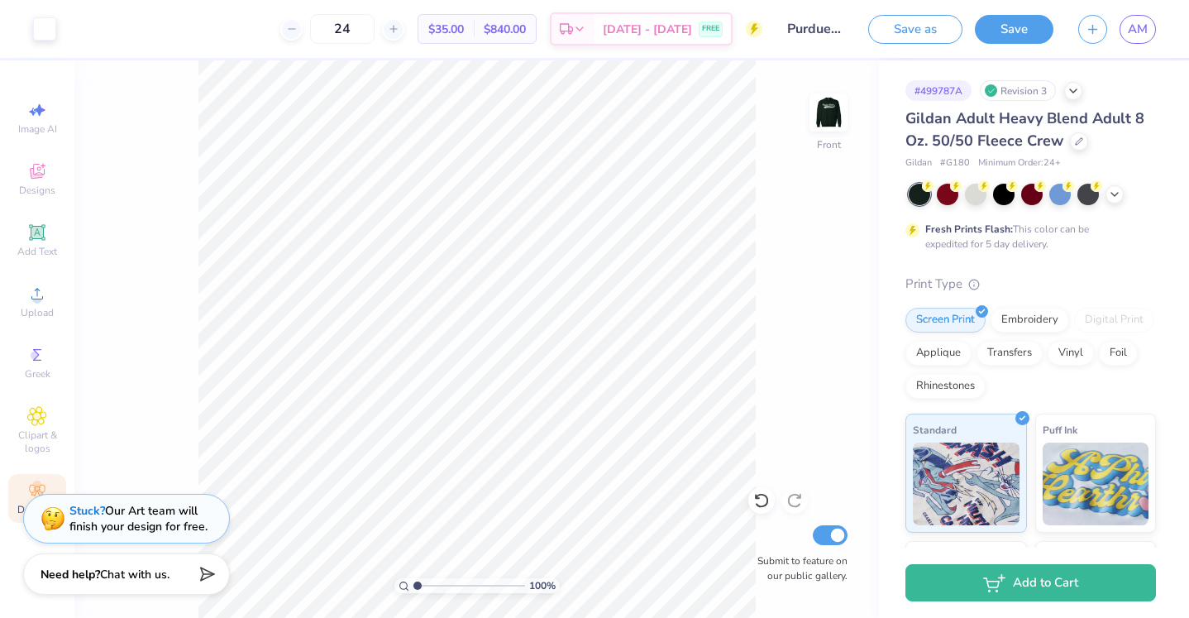
click at [835, 127] on img at bounding box center [828, 112] width 33 height 33
click at [1117, 192] on icon at bounding box center [1114, 192] width 13 height 13
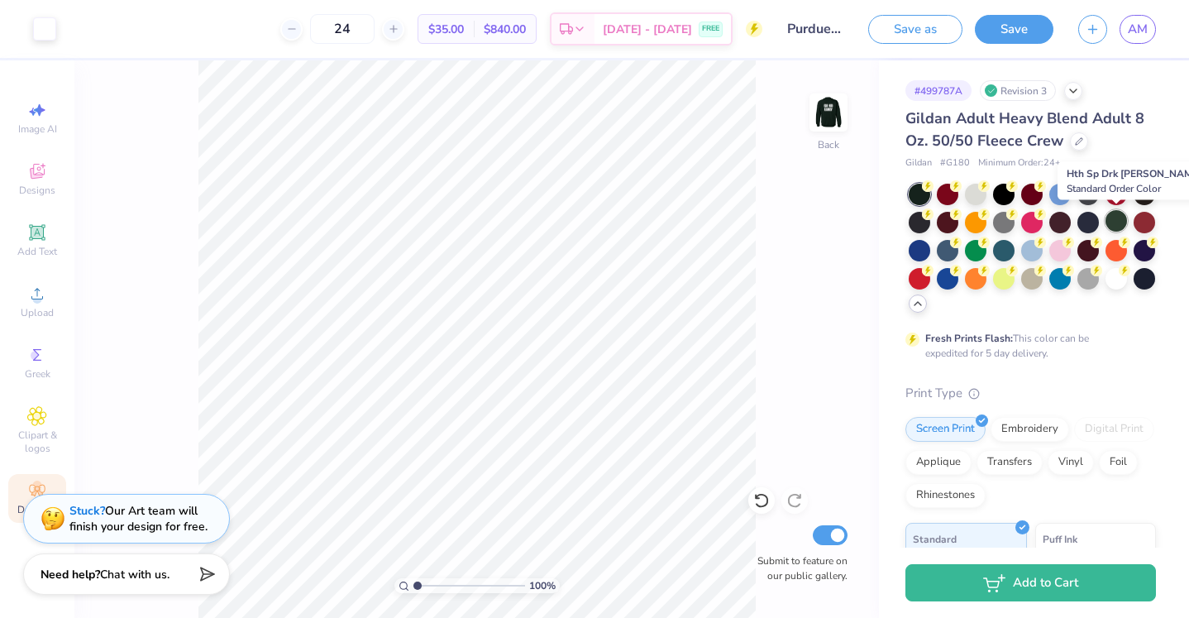
click at [1125, 219] on div at bounding box center [1117, 221] width 22 height 22
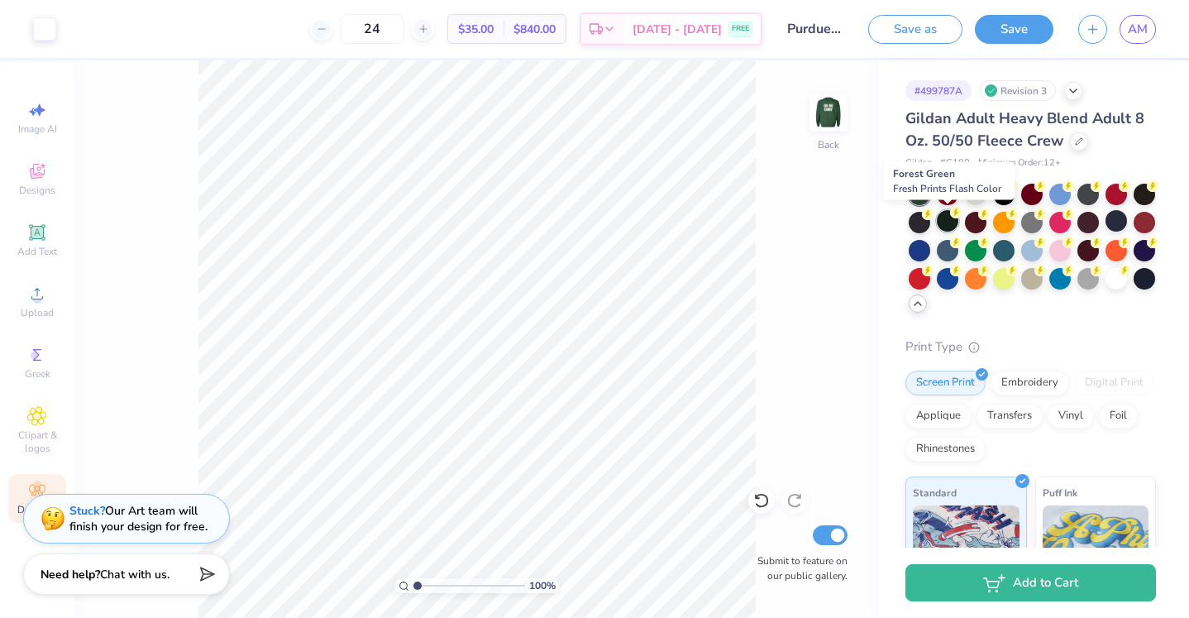
click at [949, 227] on div at bounding box center [948, 221] width 22 height 22
